Goal: Navigation & Orientation: Go to known website

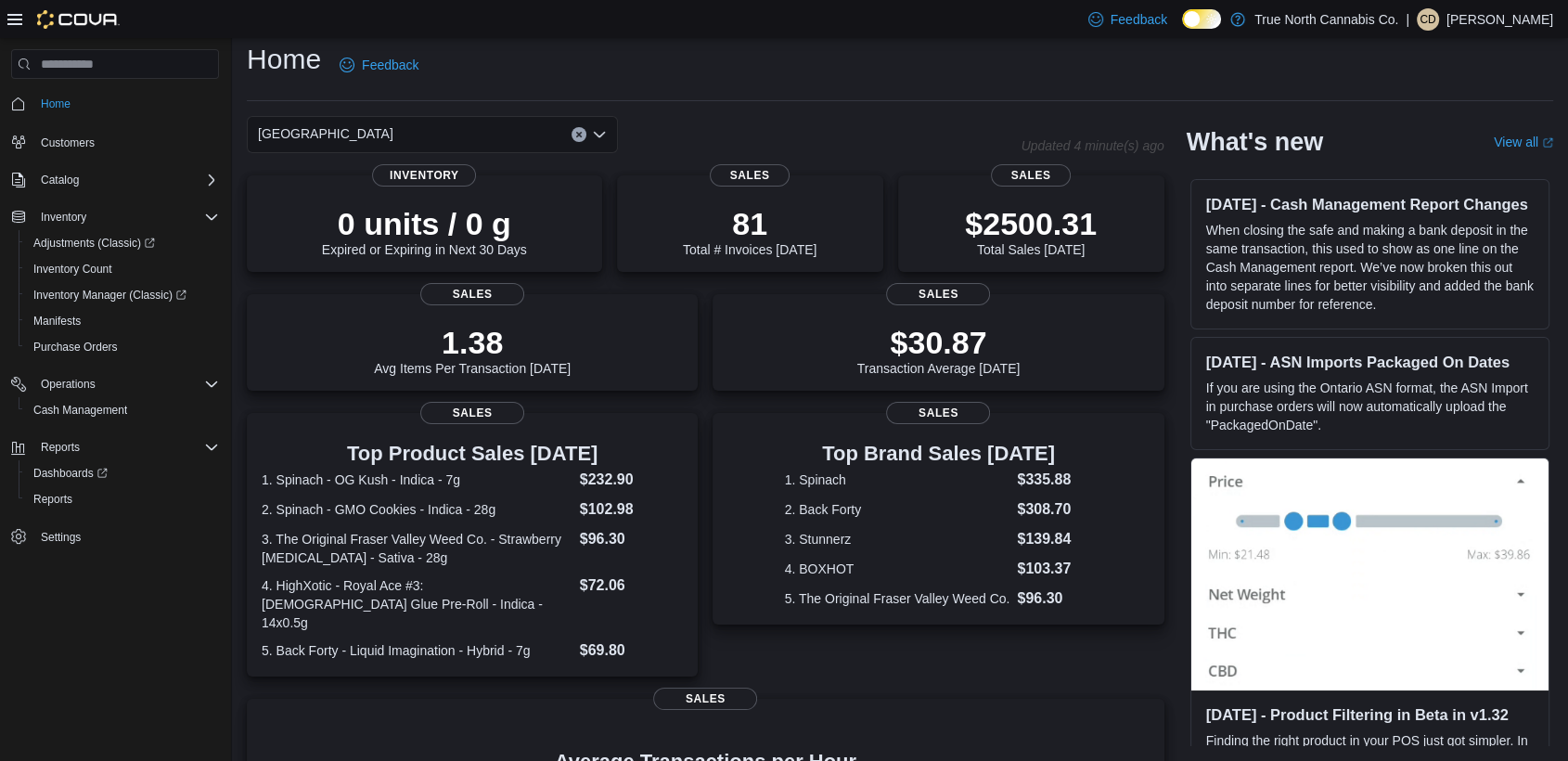
scroll to position [322, 0]
